Goal: Check status: Check status

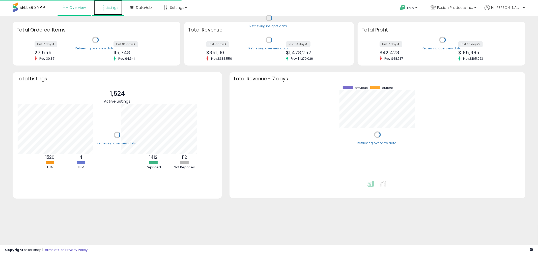
click at [116, 13] on link "Listings" at bounding box center [108, 7] width 28 height 15
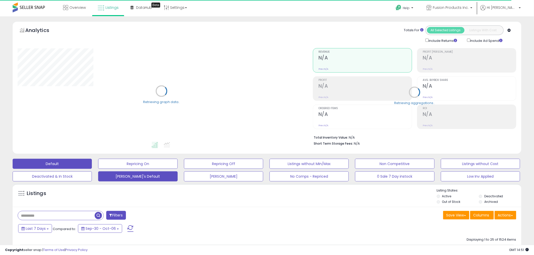
click at [126, 175] on button "[PERSON_NAME]'s Default" at bounding box center [137, 176] width 79 height 10
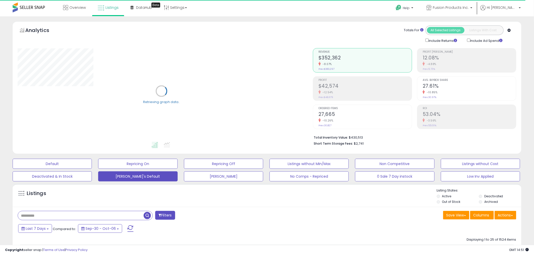
click at [64, 215] on input "text" at bounding box center [81, 215] width 126 height 9
paste input "**********"
type input "**********"
drag, startPoint x: 145, startPoint y: 214, endPoint x: 155, endPoint y: 210, distance: 10.8
click at [145, 214] on span "button" at bounding box center [146, 215] width 7 height 7
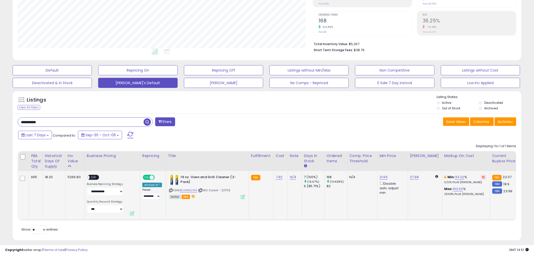
scroll to position [102, 0]
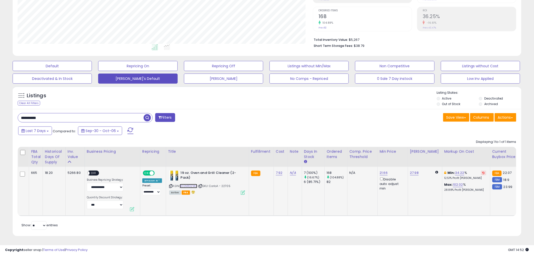
click at [191, 184] on link "B00N11G2WA" at bounding box center [189, 186] width 18 height 4
click at [185, 184] on link "B00N11G2WA" at bounding box center [189, 186] width 18 height 4
click at [304, 180] on div "6 (85.71%)" at bounding box center [314, 182] width 20 height 5
drag, startPoint x: 302, startPoint y: 168, endPoint x: 303, endPoint y: 170, distance: 3.1
click at [304, 171] on div "7 (100%)" at bounding box center [314, 173] width 20 height 5
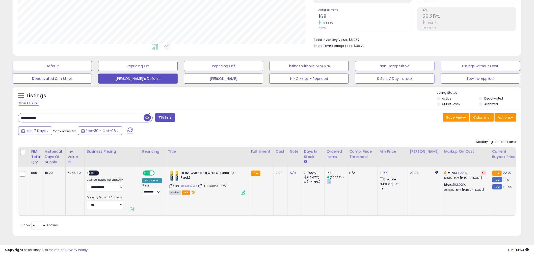
drag, startPoint x: 324, startPoint y: 178, endPoint x: 328, endPoint y: 179, distance: 4.3
click at [328, 179] on td "168 (104.88%) 82" at bounding box center [335, 191] width 23 height 49
click at [182, 185] on div "ASIN: B00N11G2WA | SKU: CarloA - 22705 Active FBA" at bounding box center [207, 183] width 76 height 24
click at [191, 184] on link "B00N11G2WA" at bounding box center [189, 186] width 18 height 4
drag, startPoint x: 327, startPoint y: 168, endPoint x: 331, endPoint y: 170, distance: 4.6
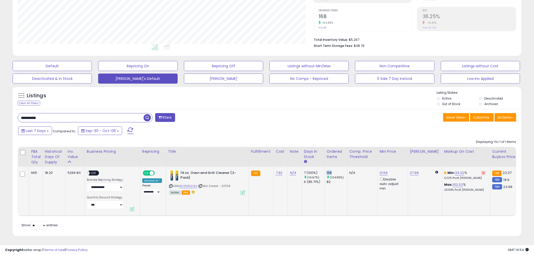
click at [331, 171] on div "168" at bounding box center [337, 173] width 20 height 5
click at [329, 207] on td "168 (104.88%) 82" at bounding box center [335, 191] width 23 height 49
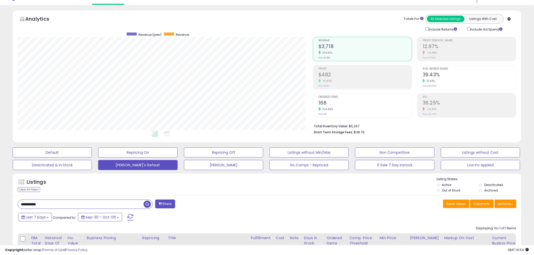
scroll to position [0, 0]
